Goal: Transaction & Acquisition: Purchase product/service

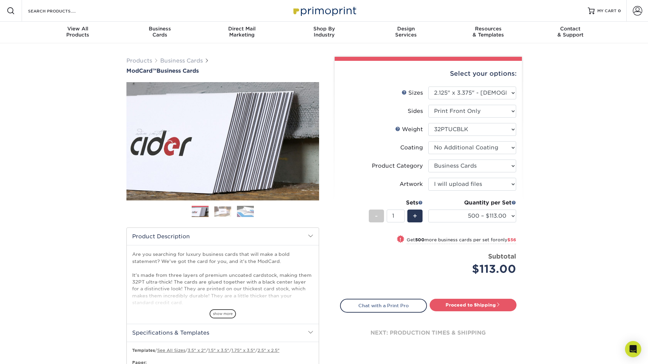
select select "2.12x3.38"
select select "3b5148f1-0588-4f88-a218-97bcfdce65c1"
select select "upload"
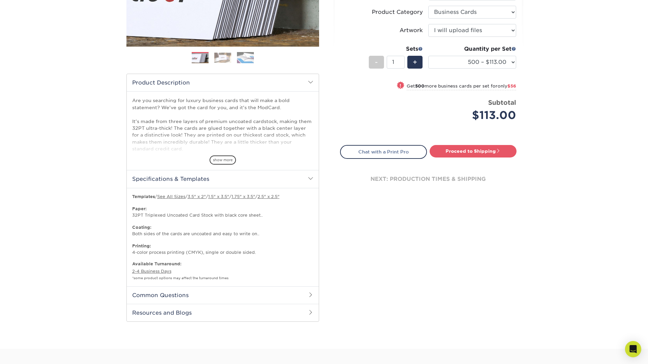
scroll to position [154, 0]
click at [482, 153] on link "Proceed to Shipping" at bounding box center [473, 151] width 87 height 12
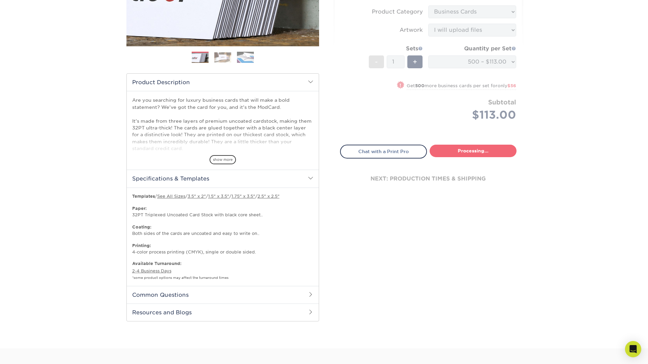
select select "75e20164-2279-4bba-9948-3c363561aa5b"
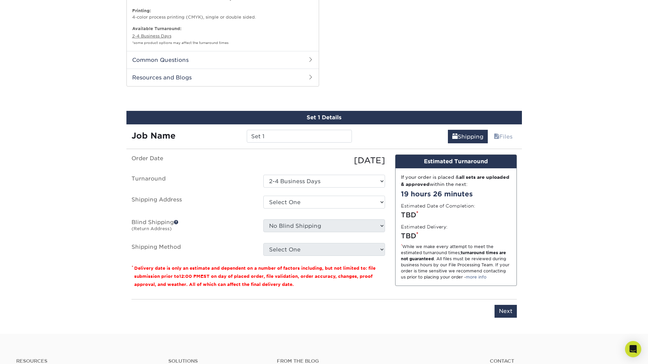
scroll to position [443, 0]
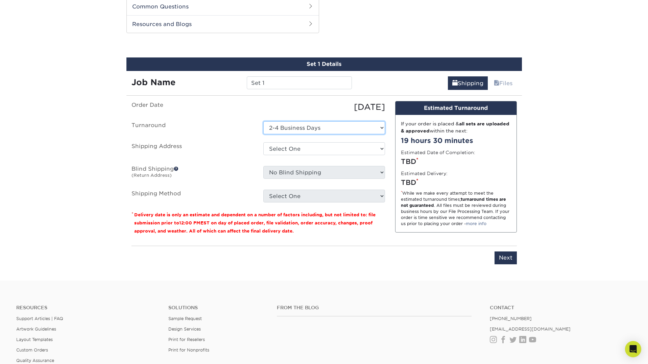
click at [362, 127] on select "Select One 2-4 Business Days" at bounding box center [324, 127] width 122 height 13
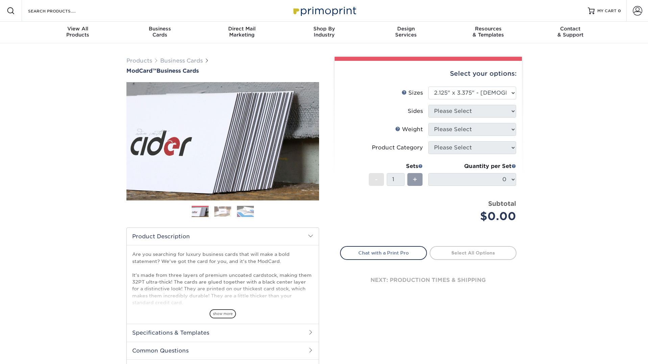
select select "2.12x3.38"
click at [68, 65] on div "Products Business Cards ModCard™ Business Cards Previous Next" at bounding box center [324, 223] width 648 height 361
click at [465, 93] on select "Please Select 1.5" x 3.5" - Mini 1.75" x 3.5" - Mini 2" x 2" - Square 2" x 3" -…" at bounding box center [472, 93] width 88 height 13
